Goal: Check status: Check status

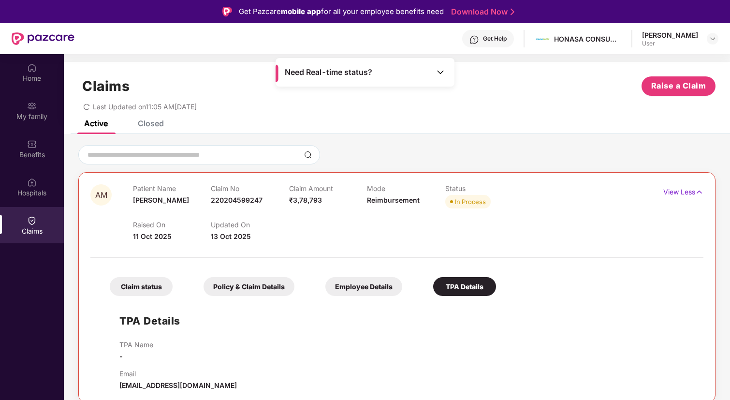
scroll to position [54, 0]
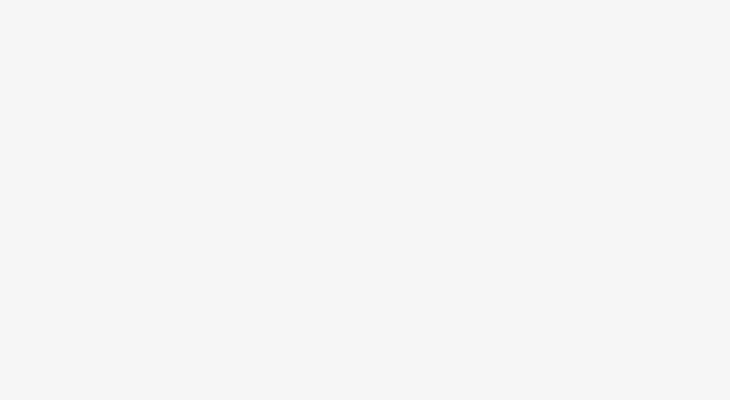
scroll to position [54, 0]
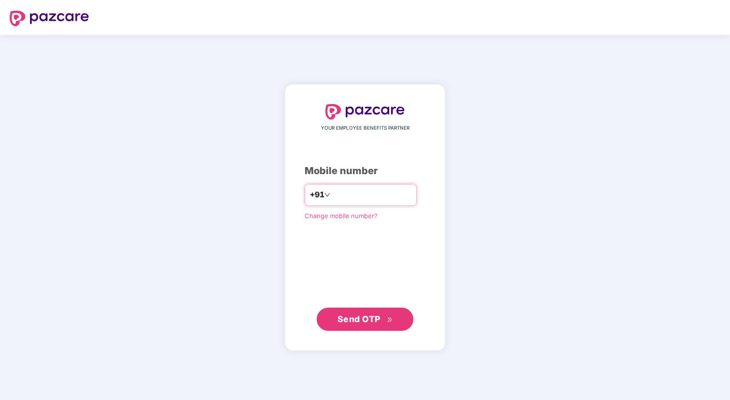
type input "**********"
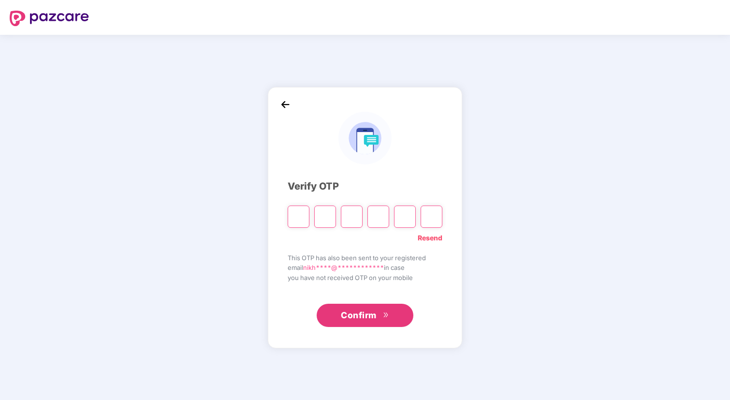
type input "*"
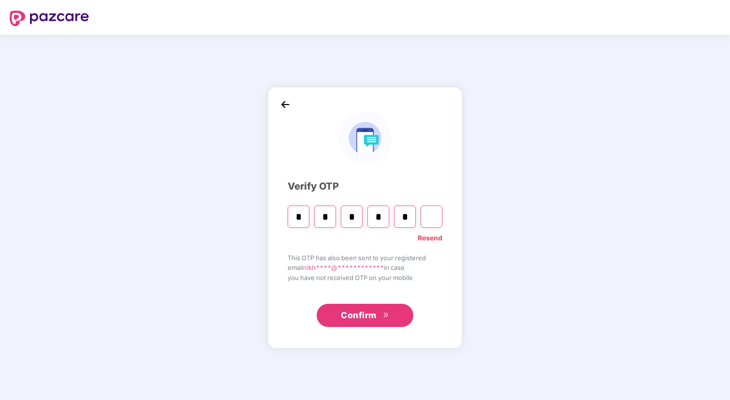
type input "*"
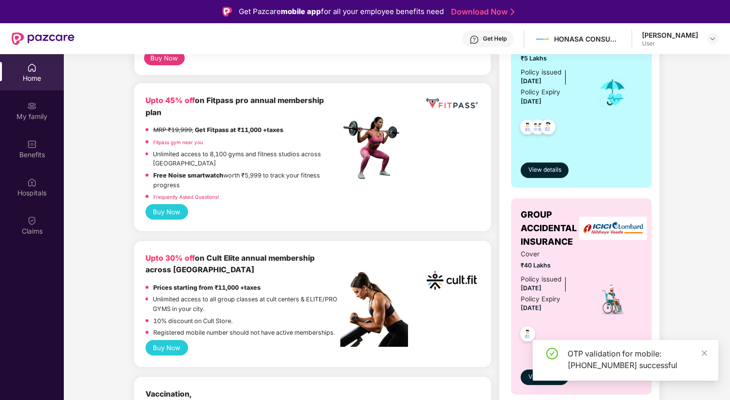
scroll to position [244, 0]
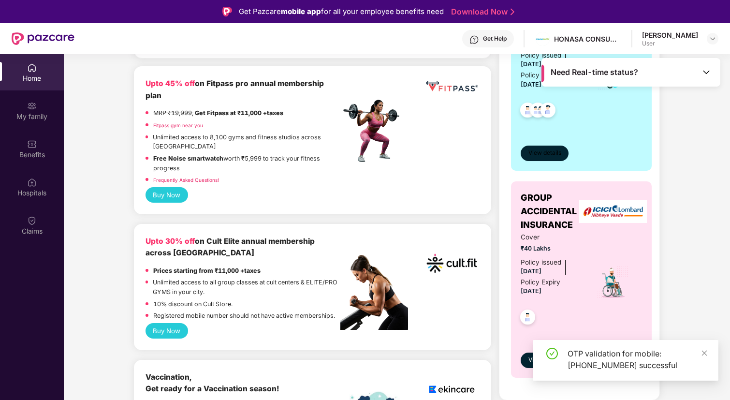
click at [551, 153] on span "View details" at bounding box center [544, 152] width 33 height 9
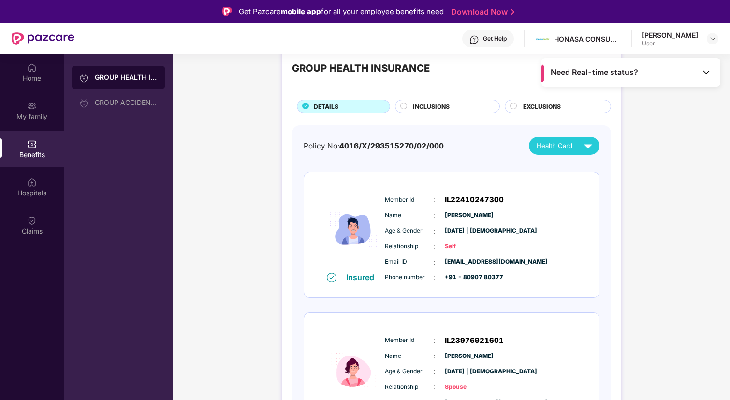
scroll to position [33, 0]
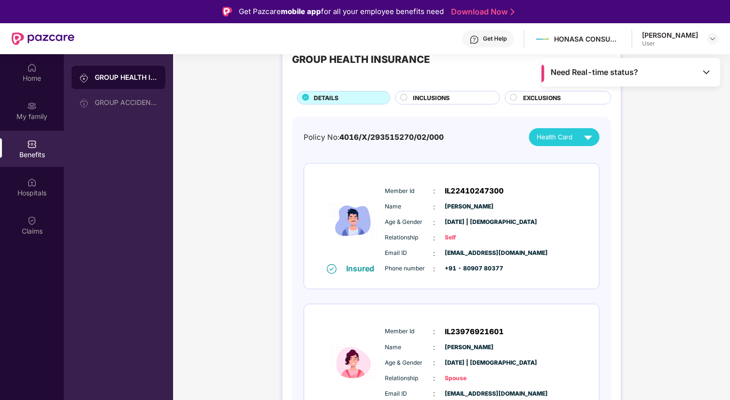
click at [576, 75] on span "Need Real-time status?" at bounding box center [595, 72] width 88 height 10
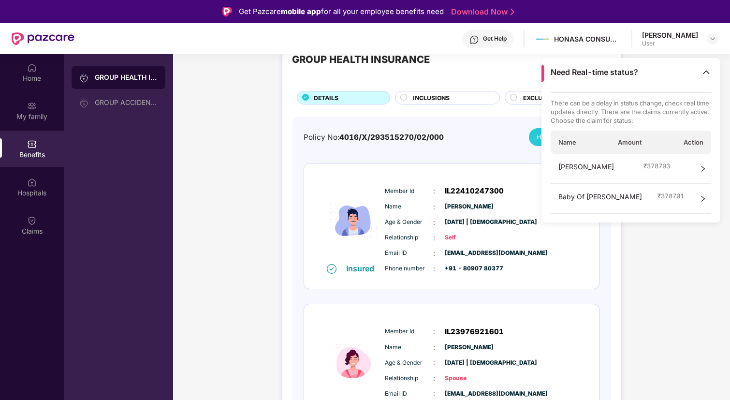
click at [692, 167] on div "[PERSON_NAME] ₹ 378793" at bounding box center [631, 169] width 161 height 30
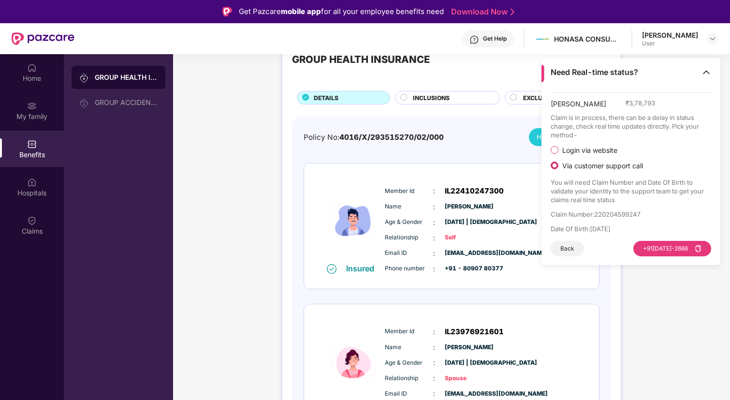
click at [582, 148] on span "Login via website" at bounding box center [589, 150] width 63 height 9
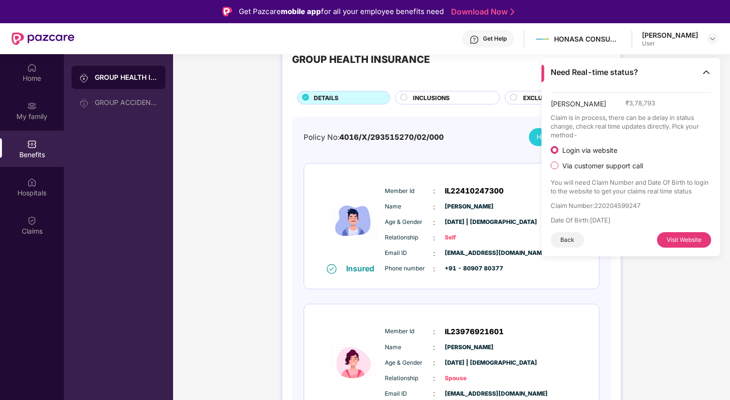
click at [607, 205] on p "Claim Number : 220204599247" at bounding box center [631, 205] width 161 height 9
